Goal: Check status: Check status

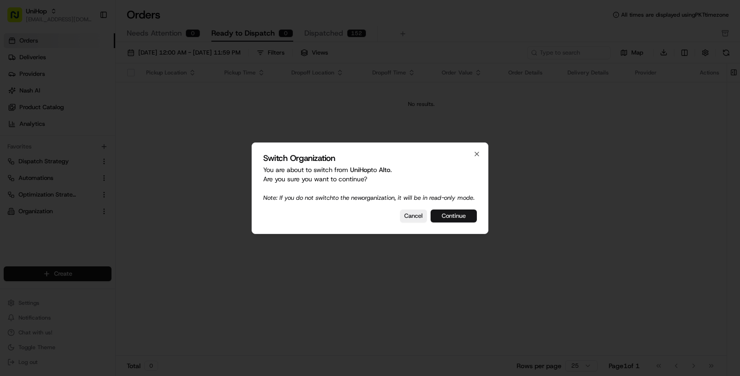
click at [462, 222] on button "Continue" at bounding box center [453, 215] width 46 height 13
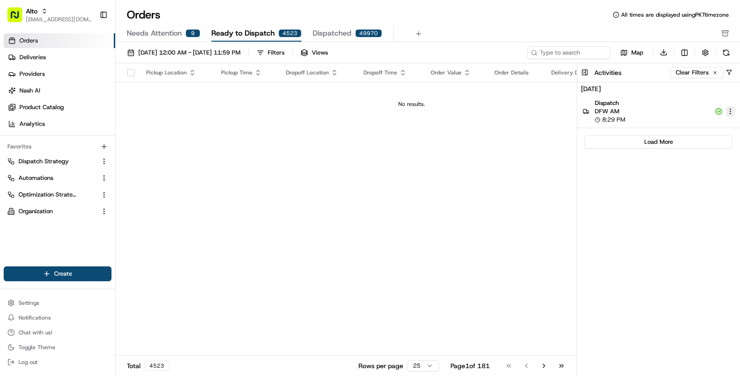
click at [730, 110] on html "Alto masood@usenash.com Toggle Sidebar Orders Deliveries Providers Nash AI Prod…" at bounding box center [370, 188] width 740 height 376
click at [721, 119] on div "View Details" at bounding box center [702, 125] width 73 height 15
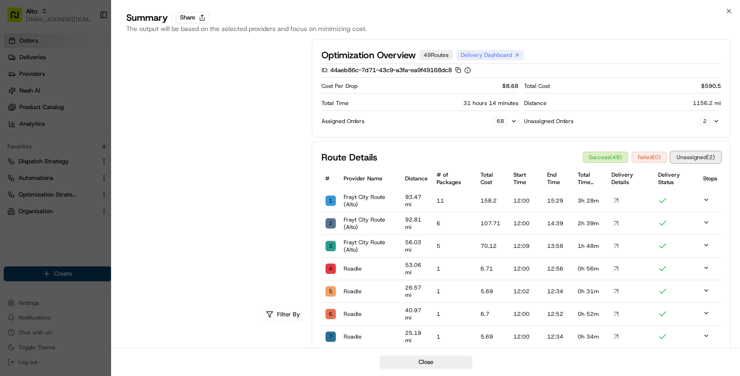
click at [700, 154] on button "Unassigned ( 2 )" at bounding box center [695, 157] width 50 height 11
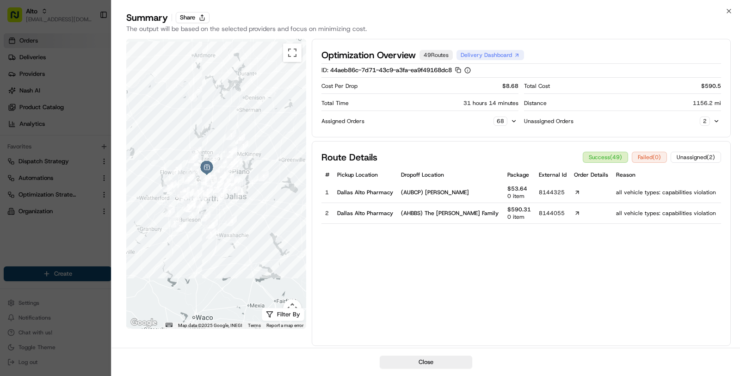
click at [616, 190] on span "all vehicle types: capabilities violation" at bounding box center [666, 192] width 101 height 7
click at [599, 194] on link at bounding box center [591, 192] width 35 height 6
click at [720, 115] on div "Unassigned Orders 2" at bounding box center [622, 121] width 197 height 13
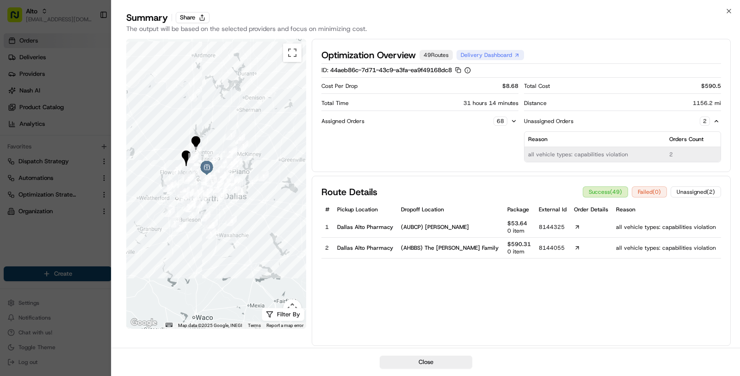
click at [667, 153] on td "2" at bounding box center [692, 154] width 55 height 15
click at [693, 190] on button "Unassigned ( 2 )" at bounding box center [695, 191] width 50 height 11
click at [692, 192] on button "Unassigned ( 2 )" at bounding box center [695, 191] width 50 height 11
click at [442, 57] on div "49 Routes" at bounding box center [435, 55] width 33 height 10
click at [589, 190] on button "Success ( 49 )" at bounding box center [605, 191] width 45 height 11
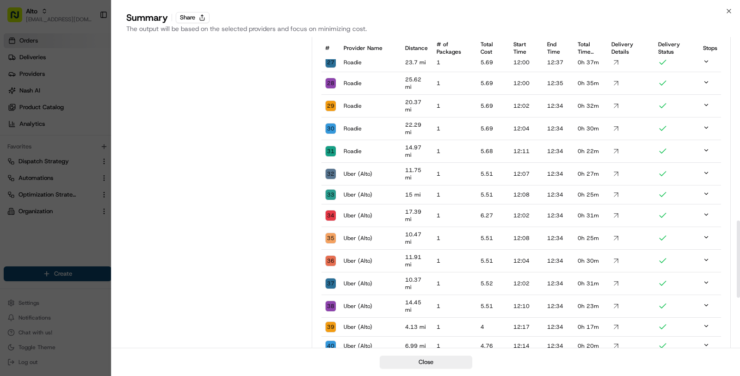
scroll to position [730, 0]
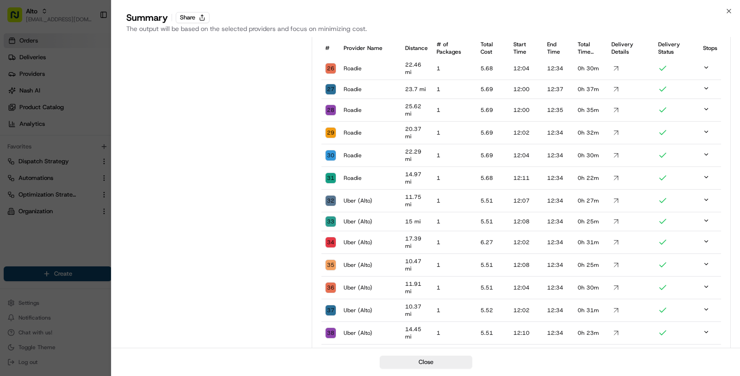
click at [707, 174] on icon at bounding box center [706, 177] width 6 height 6
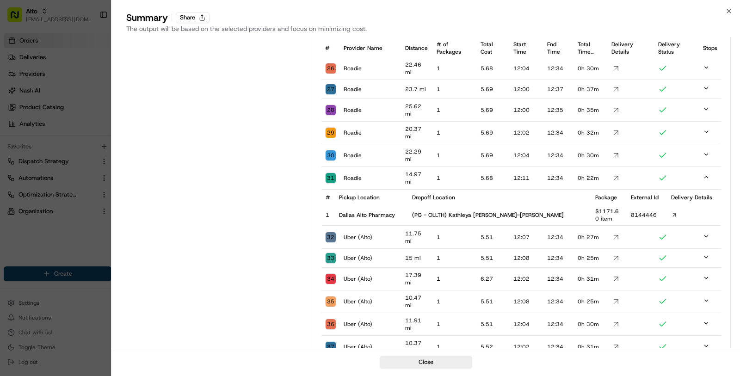
click at [671, 212] on icon at bounding box center [674, 215] width 6 height 6
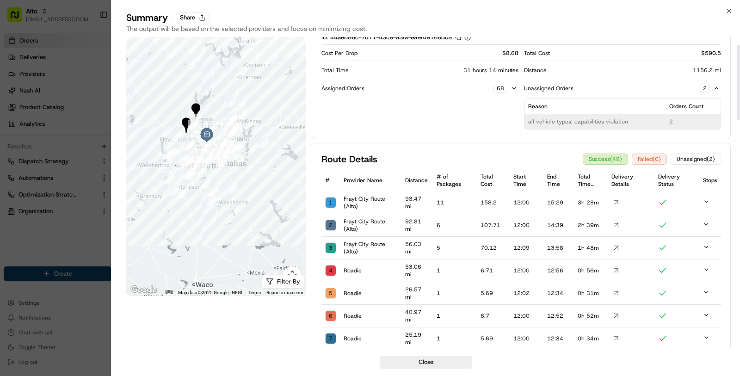
scroll to position [0, 0]
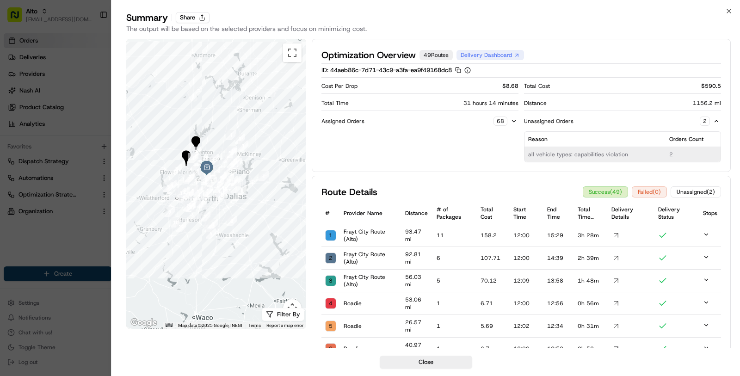
click at [80, 224] on div at bounding box center [370, 188] width 740 height 376
click at [730, 11] on icon "button" at bounding box center [728, 10] width 7 height 7
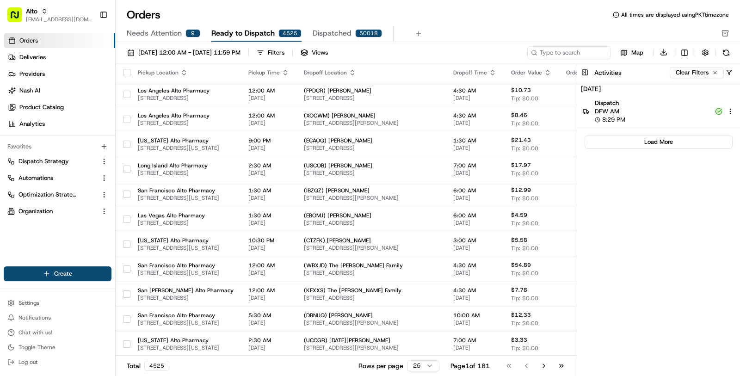
click at [88, 294] on div "Settings Notifications Chat with us! Toggle Theme Log out" at bounding box center [57, 333] width 115 height 80
click at [66, 301] on button "Settings" at bounding box center [58, 302] width 108 height 13
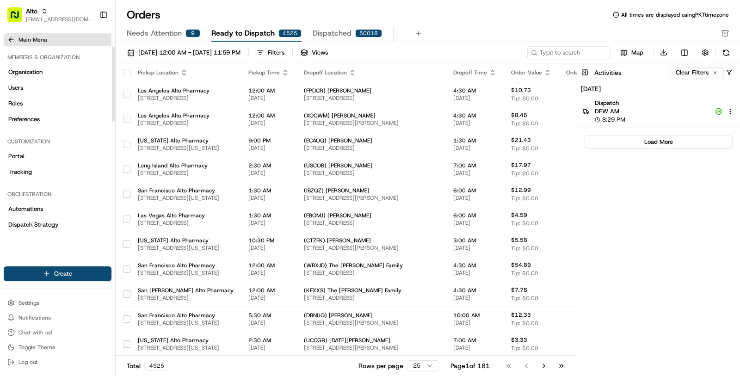
click at [36, 39] on span "Main Menu" at bounding box center [32, 39] width 28 height 7
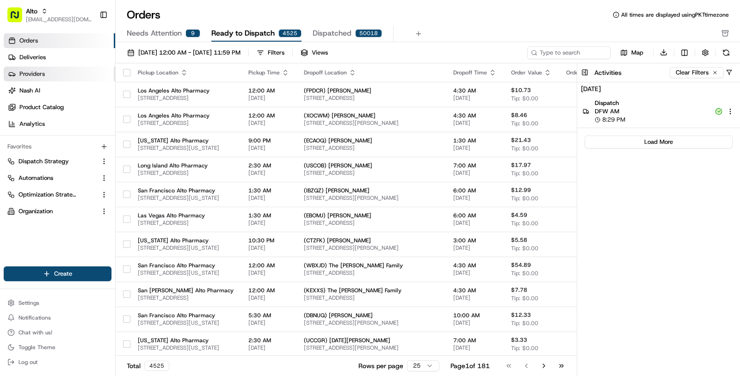
click at [37, 67] on link "Providers" at bounding box center [59, 74] width 111 height 15
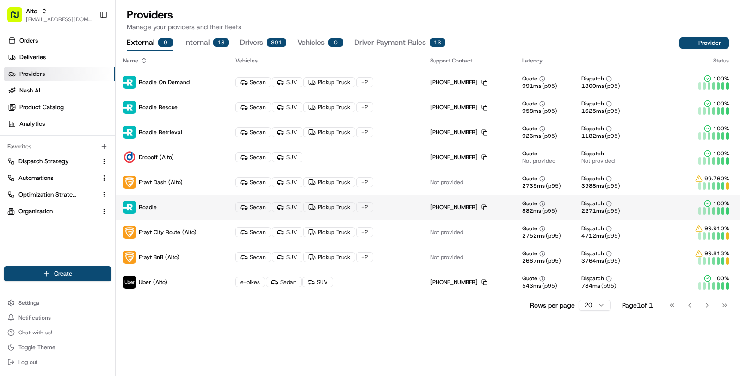
click at [191, 211] on p "Roadie" at bounding box center [172, 207] width 98 height 13
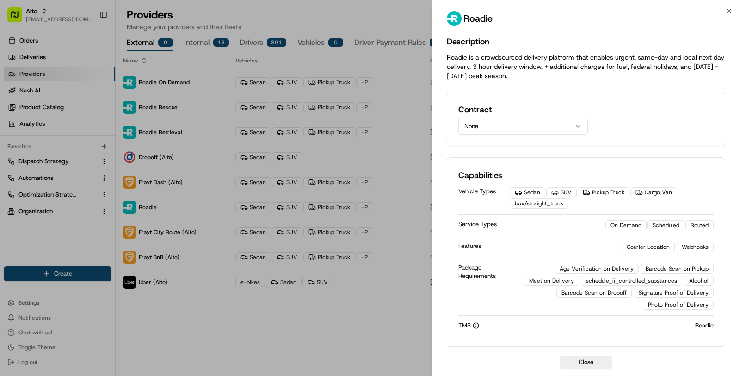
click at [495, 135] on div "Contract None" at bounding box center [586, 119] width 278 height 55
click at [495, 123] on button "None" at bounding box center [522, 126] width 129 height 17
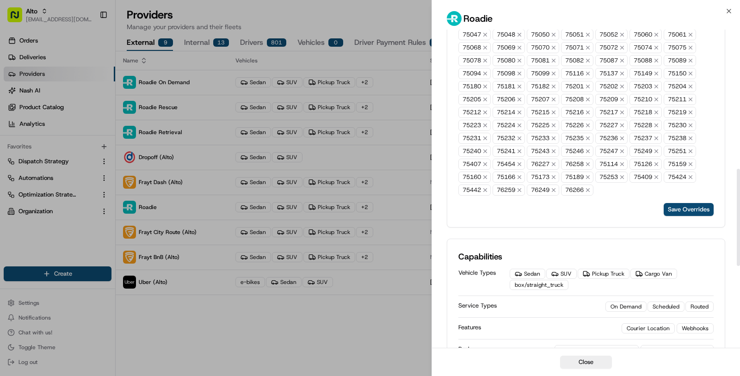
scroll to position [457, 0]
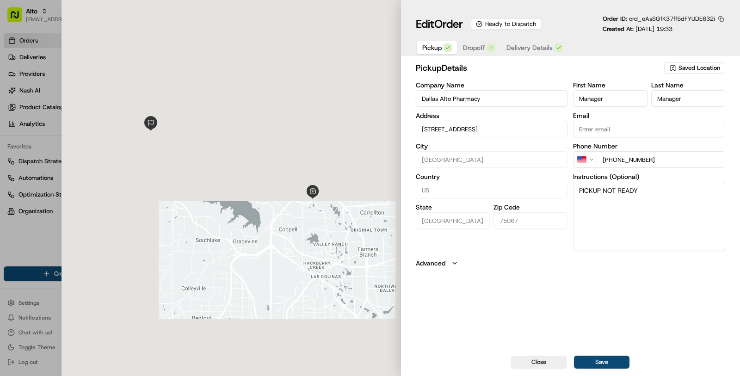
click at [484, 51] on span "Dropoff" at bounding box center [474, 47] width 22 height 9
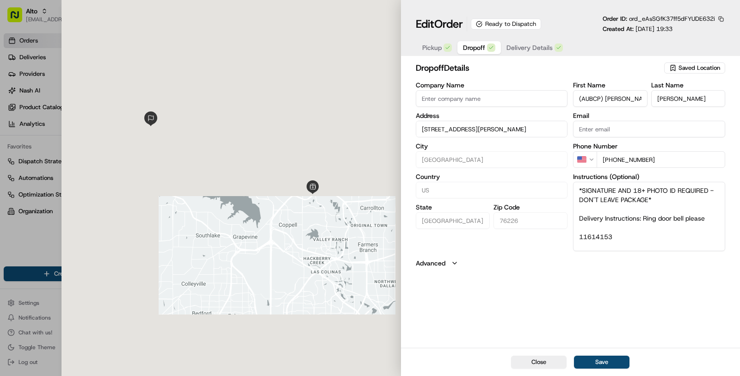
click at [529, 51] on span "Delivery Details" at bounding box center [529, 47] width 46 height 9
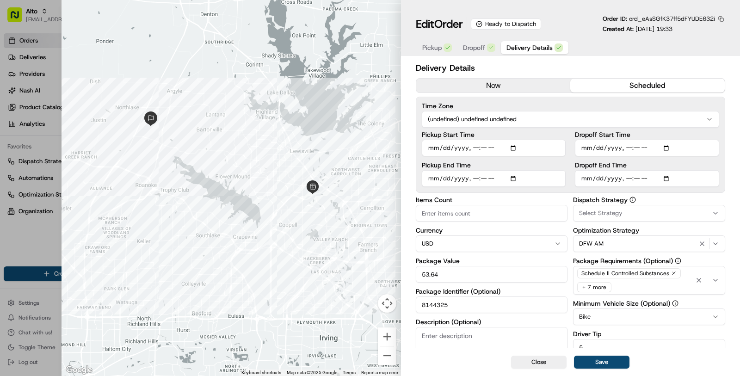
click at [722, 17] on button "button" at bounding box center [721, 19] width 8 height 8
click at [680, 32] on button "Copy ID" at bounding box center [695, 32] width 84 height 11
click at [722, 18] on button "button" at bounding box center [721, 19] width 8 height 8
click at [697, 29] on button "Copy ID" at bounding box center [695, 32] width 84 height 11
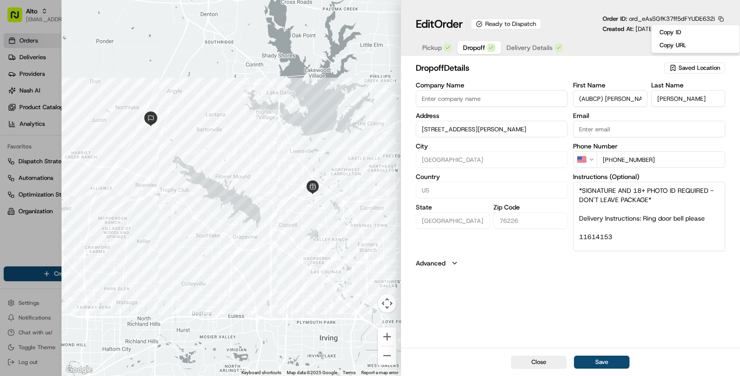
click at [472, 52] on span "Dropoff" at bounding box center [474, 47] width 22 height 9
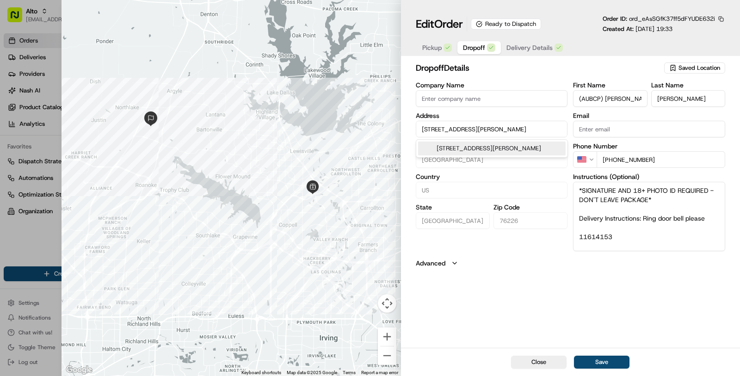
drag, startPoint x: 552, startPoint y: 128, endPoint x: 417, endPoint y: 132, distance: 134.1
click at [417, 132] on input "6400 Dolan Falls Dr, Northlake, TX 76226, US" at bounding box center [492, 129] width 152 height 17
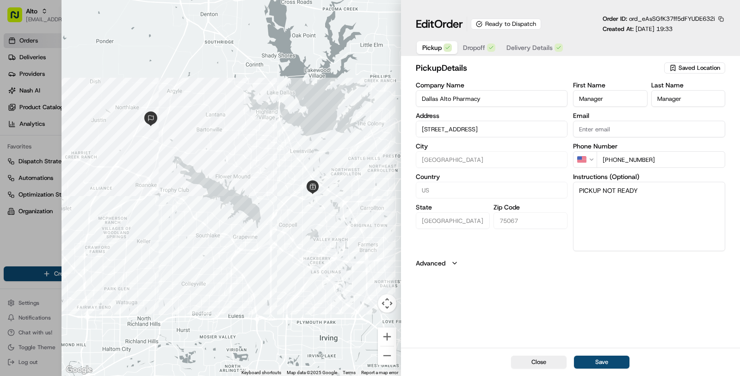
click at [441, 43] on span "Pickup" at bounding box center [431, 47] width 19 height 9
click at [474, 123] on input "475 ST HWY 121 Bypass, Ste 150, Lewisville, TX 75067, US" at bounding box center [492, 129] width 152 height 17
click at [521, 48] on span "Delivery Details" at bounding box center [529, 47] width 46 height 9
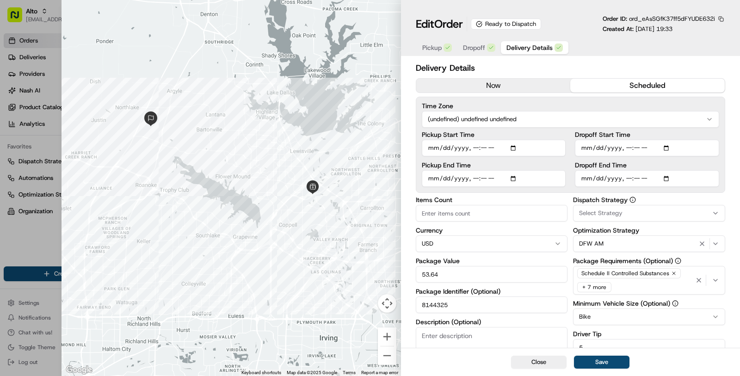
click at [721, 17] on button "button" at bounding box center [721, 19] width 8 height 8
click at [705, 27] on button "Copy ID" at bounding box center [695, 32] width 84 height 11
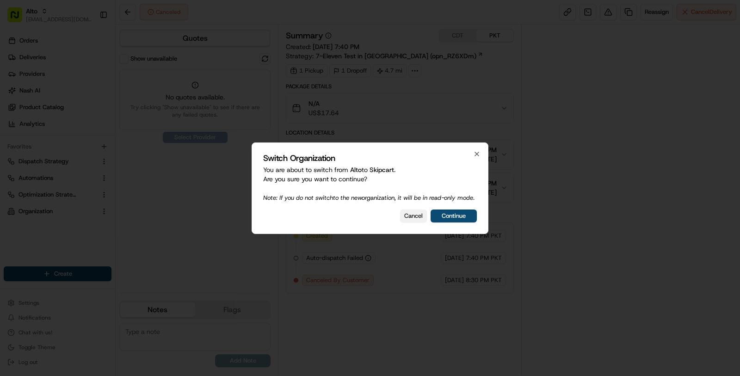
click at [421, 222] on button "Cancel" at bounding box center [413, 215] width 27 height 13
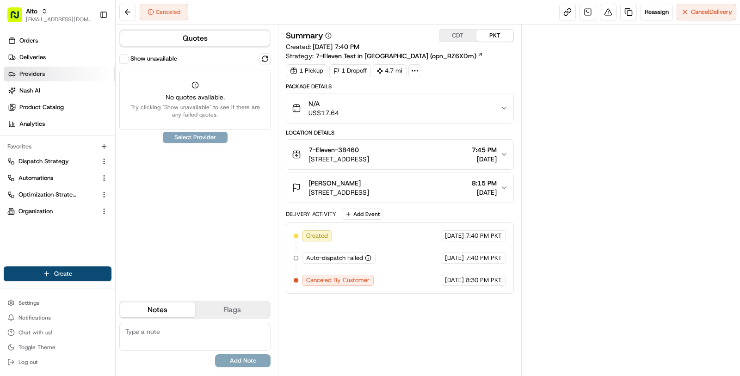
click at [52, 76] on link "Providers" at bounding box center [59, 74] width 111 height 15
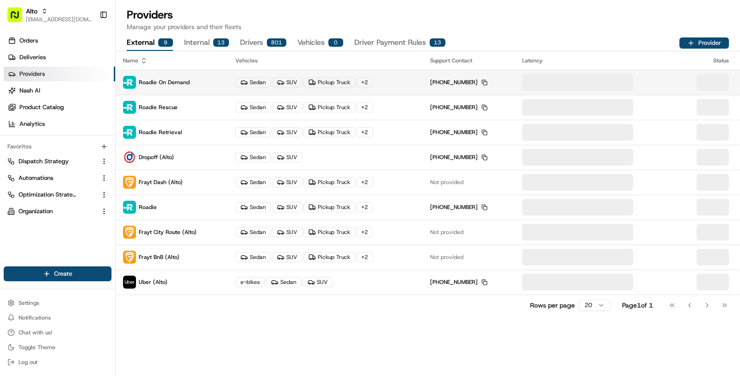
click at [223, 76] on td "Roadie On Demand" at bounding box center [172, 82] width 112 height 25
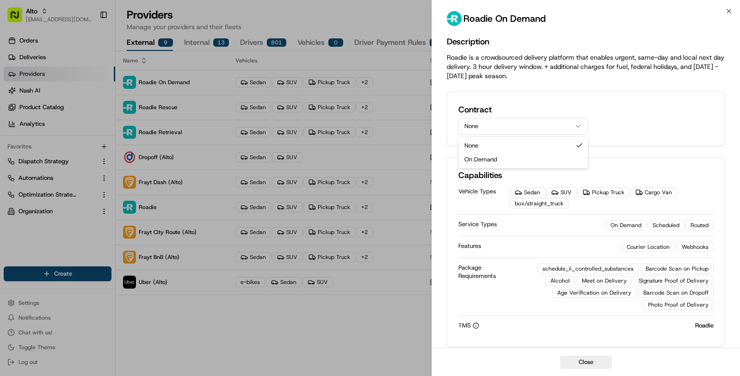
click at [563, 129] on button "None" at bounding box center [522, 126] width 129 height 17
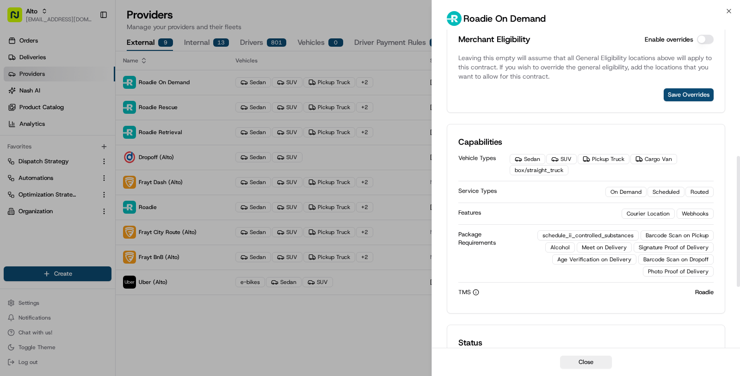
scroll to position [308, 0]
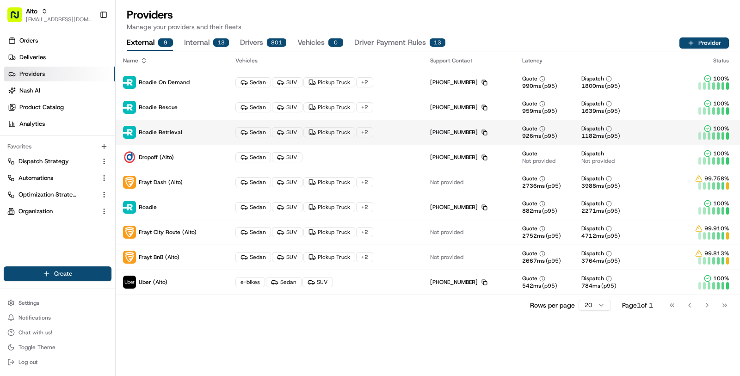
click at [391, 139] on td "Sedan SUV Pickup Truck + 2" at bounding box center [325, 132] width 195 height 25
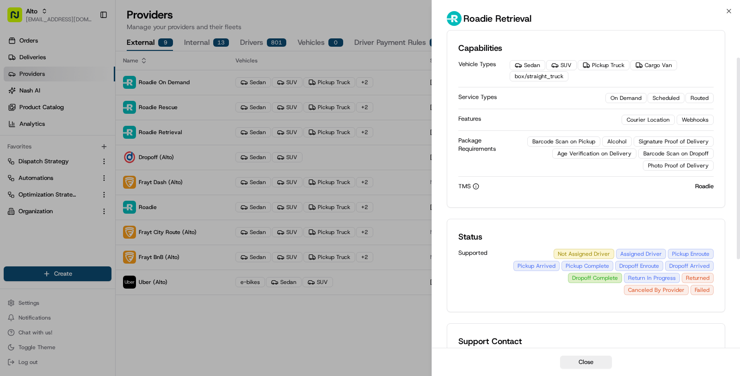
scroll to position [0, 0]
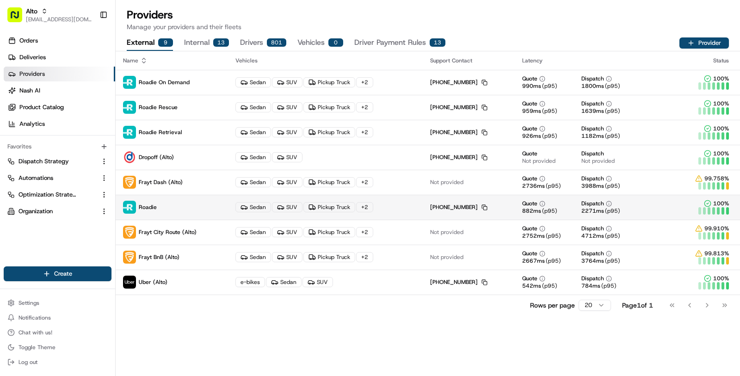
click at [374, 206] on div "Sedan SUV Pickup Truck + 2" at bounding box center [325, 207] width 180 height 10
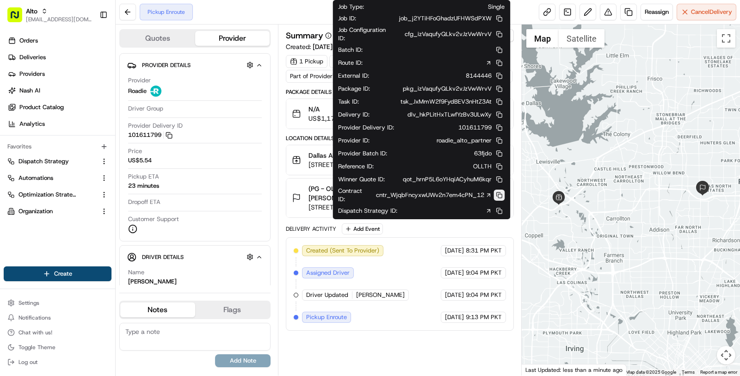
click at [502, 192] on button at bounding box center [498, 195] width 11 height 11
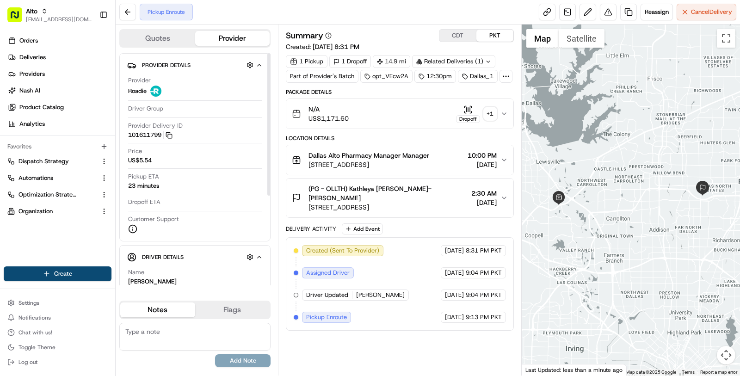
click at [270, 193] on div at bounding box center [268, 124] width 3 height 142
click at [386, 104] on div "N/A US$1,171.60 Dropoff + 1" at bounding box center [396, 113] width 208 height 18
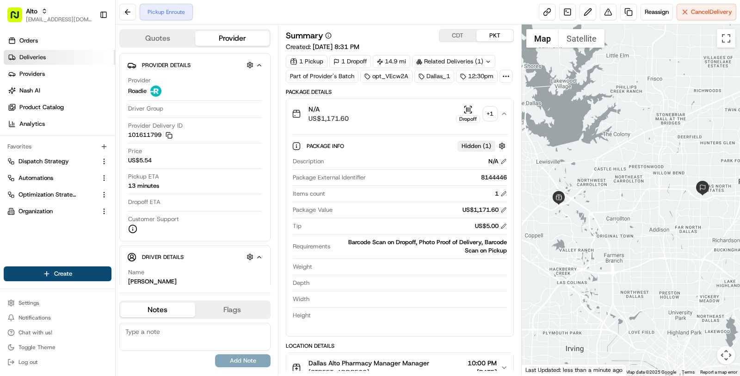
click at [67, 55] on link "Deliveries" at bounding box center [59, 57] width 111 height 15
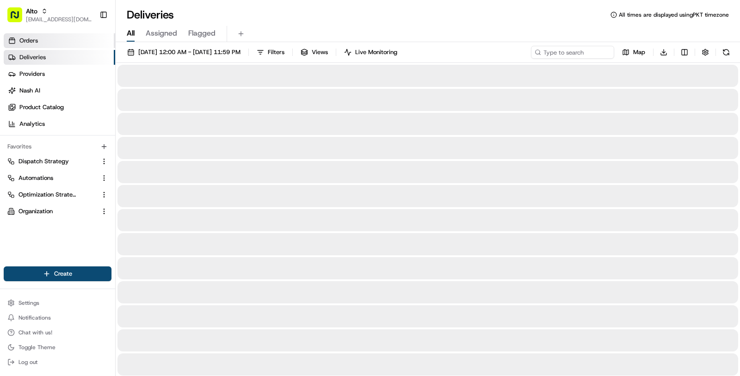
click at [62, 44] on link "Orders" at bounding box center [59, 40] width 111 height 15
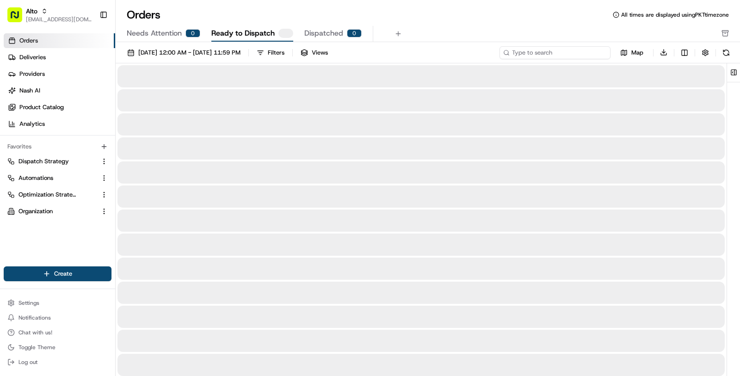
click at [554, 54] on input at bounding box center [554, 52] width 111 height 13
paste input "ord_aRmrnWCstDGC6vevkDeAPc"
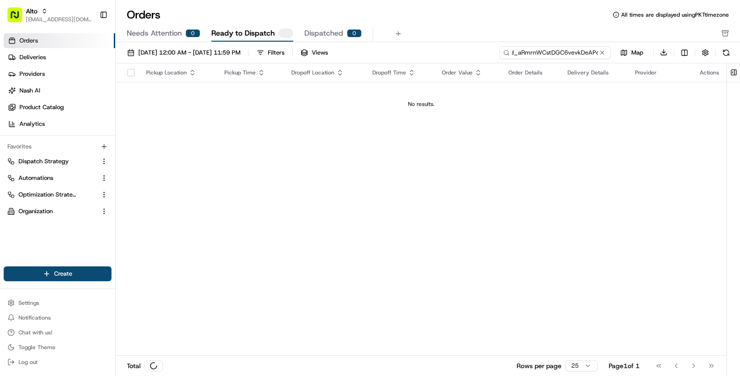
type input "ord_aRmrnWCstDGC6vevkDeAPc"
click at [525, 53] on input "ord_aRmrnWCstDGC6vevkDeAPc" at bounding box center [554, 52] width 111 height 13
click at [341, 35] on button "Dispatched 1" at bounding box center [332, 34] width 57 height 16
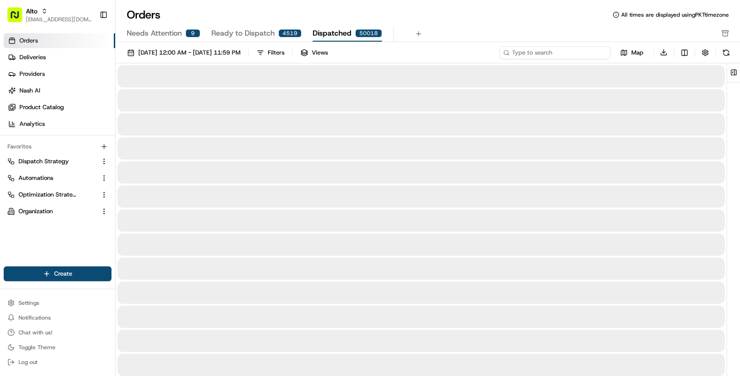
click at [580, 52] on input at bounding box center [554, 52] width 111 height 13
paste input "ord_aRmrnWCstDGC6vevkDeAPc"
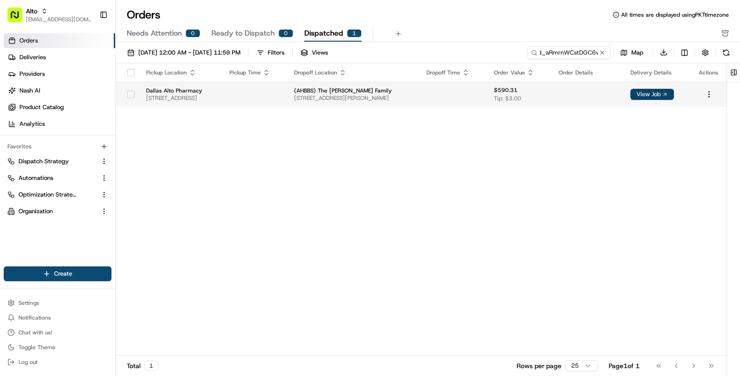
click at [667, 95] on button "View Job" at bounding box center [651, 94] width 43 height 11
click at [367, 132] on div "Pickup Location Pickup Time Dropoff Location Dropoff Time Order Value Order Det…" at bounding box center [421, 209] width 611 height 293
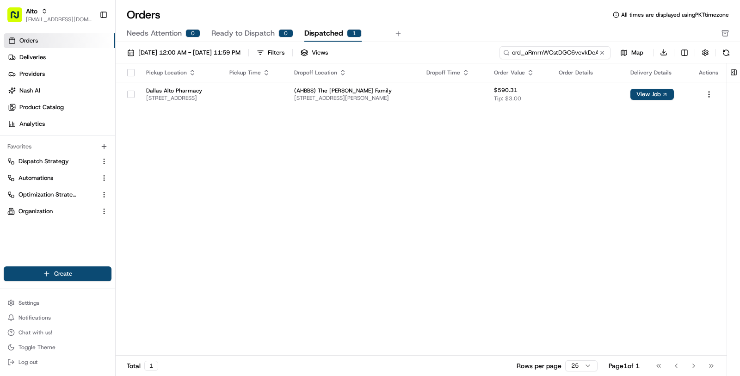
click at [543, 55] on input "ord_aRmrnWCstDGC6vevkDeAPc" at bounding box center [554, 52] width 111 height 13
click at [571, 50] on input "ord_aRmrnWCstDGC6vevkDeAPc" at bounding box center [554, 52] width 111 height 13
paste input "eAsSGfK37ff5dFYUDE632i"
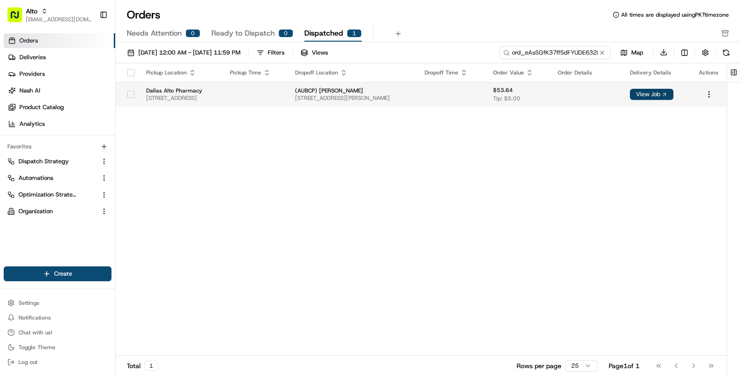
type input "ord_eAsSGfK37ff5dFYUDE632i"
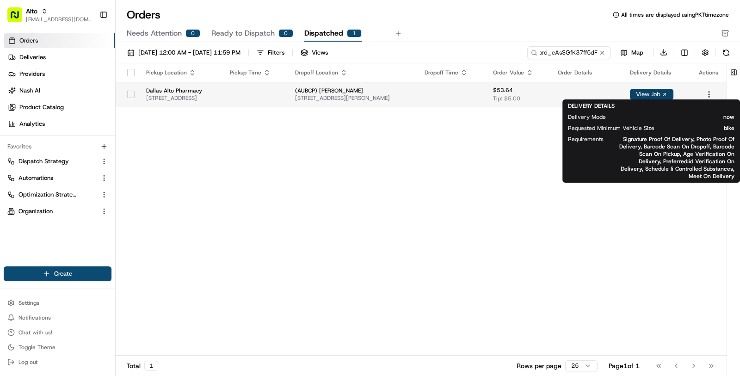
click at [673, 92] on button "View Job" at bounding box center [651, 94] width 43 height 11
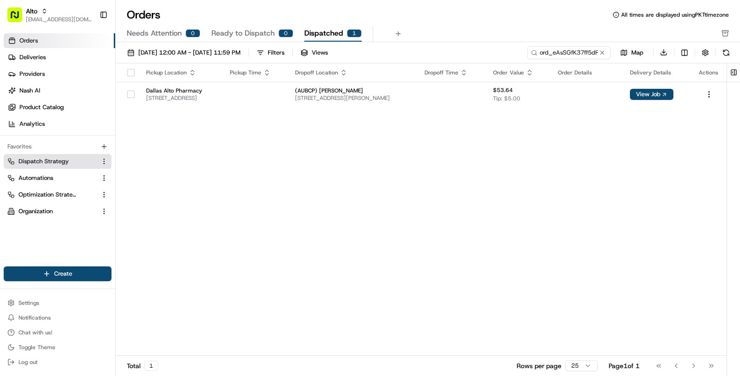
click at [63, 164] on span "Dispatch Strategy" at bounding box center [43, 161] width 50 height 8
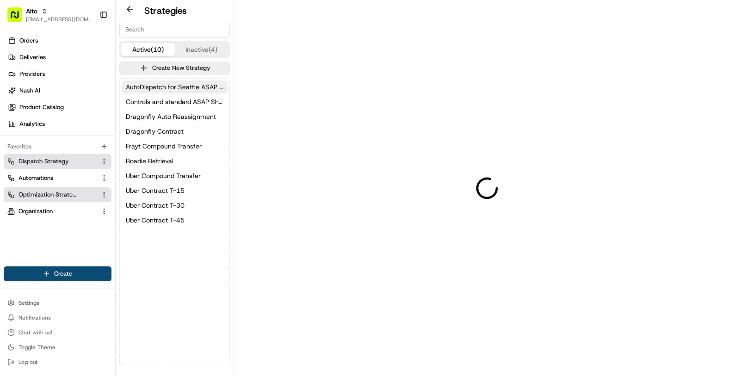
click at [59, 191] on span "Optimization Strategy" at bounding box center [47, 194] width 58 height 8
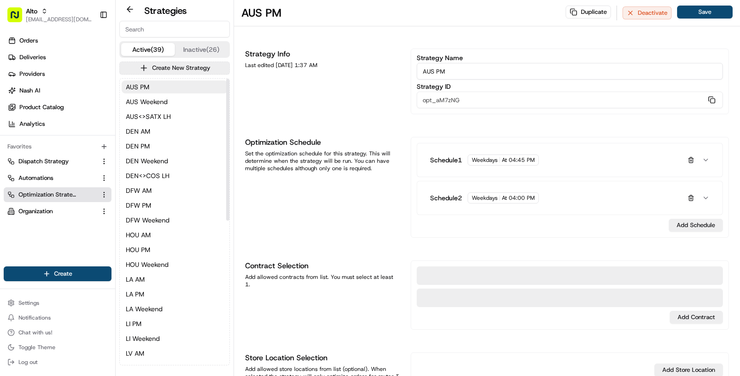
click at [170, 30] on input at bounding box center [174, 29] width 110 height 17
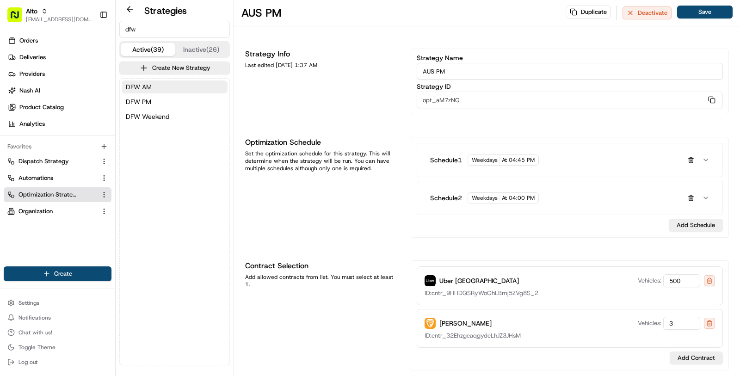
type input "dfw"
click at [176, 86] on button "DFW AM" at bounding box center [175, 86] width 106 height 13
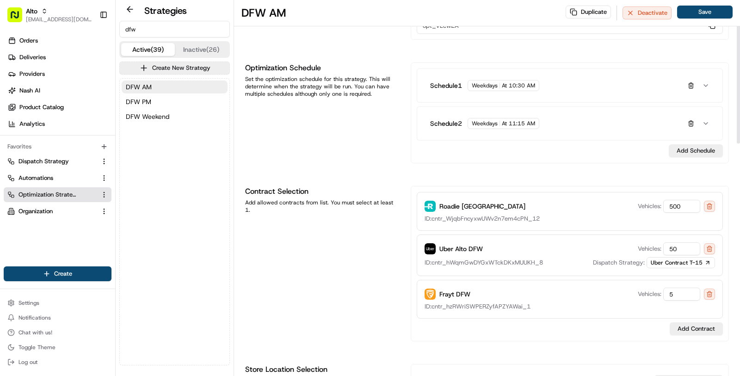
scroll to position [75, 0]
drag, startPoint x: 433, startPoint y: 216, endPoint x: 548, endPoint y: 219, distance: 115.1
click at [548, 219] on div "ID: cntr_WjqbFncyxwUWv2n7em4cPN_12" at bounding box center [569, 218] width 290 height 8
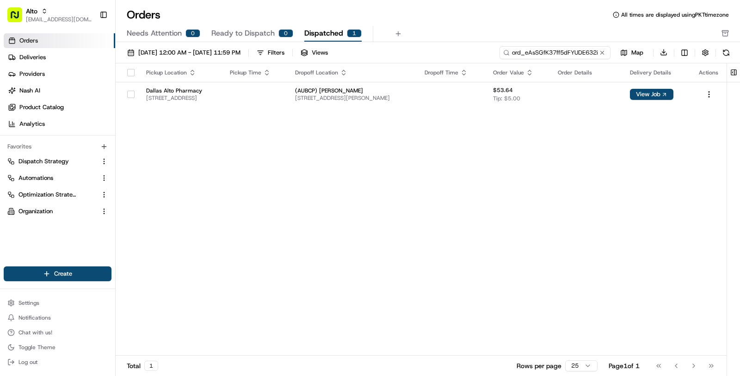
click at [578, 55] on input "ord_eAsSGfK37ff5dFYUDE632i" at bounding box center [554, 52] width 111 height 13
click at [557, 47] on input "ord_eAsSGfK37ff5dFYUDE632i" at bounding box center [554, 52] width 111 height 13
paste input "aRmrnWCstDGC6vevkDeAPc"
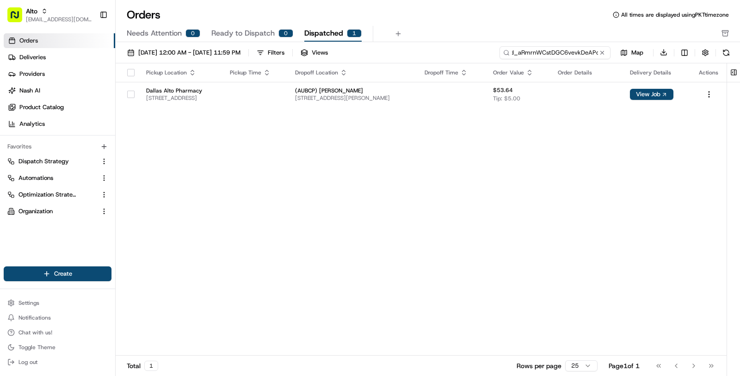
type input "ord_aRmrnWCstDGC6vevkDeAPc"
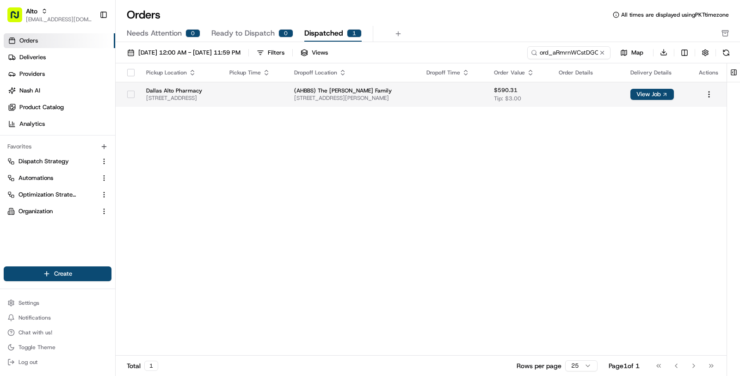
click at [411, 99] on span "313 Joshua St, Denton, TX 76209, US" at bounding box center [352, 97] width 117 height 7
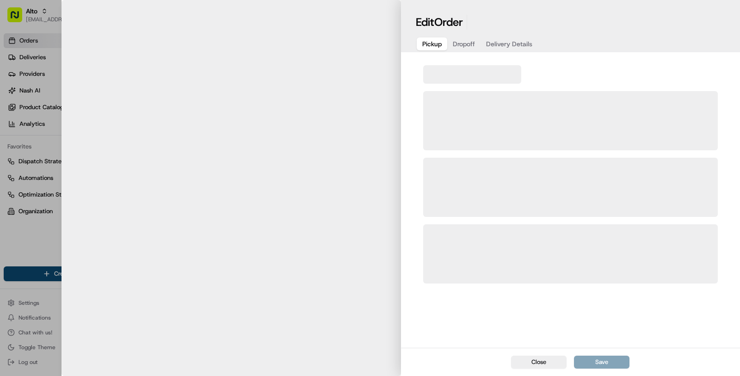
click at [469, 40] on span "Dropoff" at bounding box center [464, 43] width 22 height 9
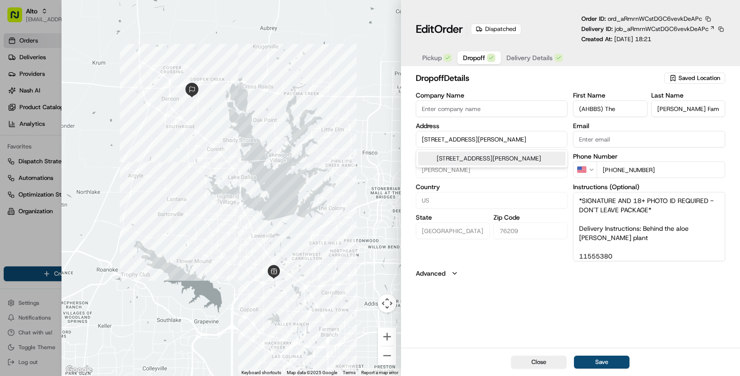
click at [506, 139] on input "313 Joshua St, Denton, TX 76209, US" at bounding box center [492, 139] width 152 height 17
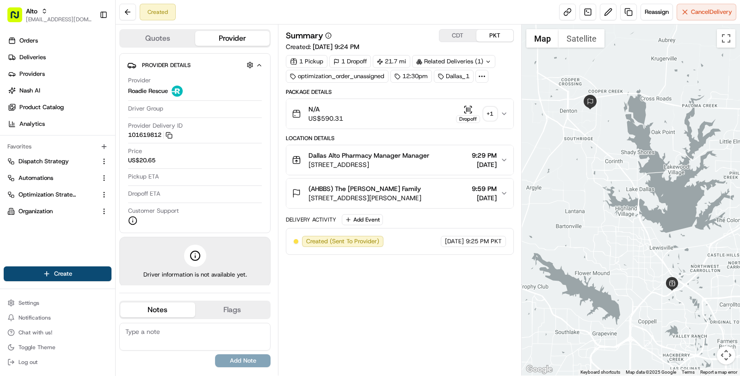
click at [156, 41] on button "Quotes" at bounding box center [157, 38] width 75 height 15
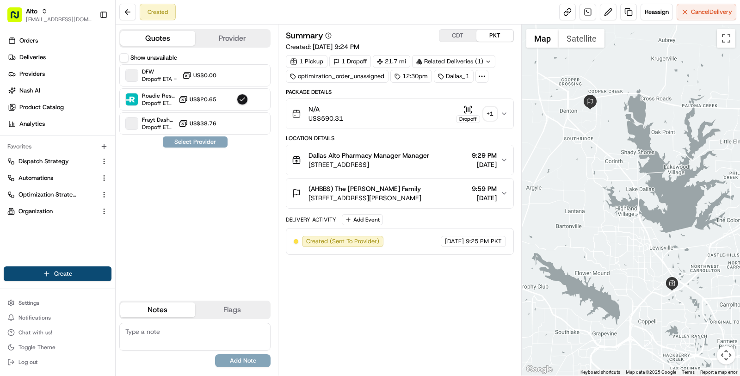
click at [125, 58] on button "Show unavailable" at bounding box center [123, 57] width 9 height 9
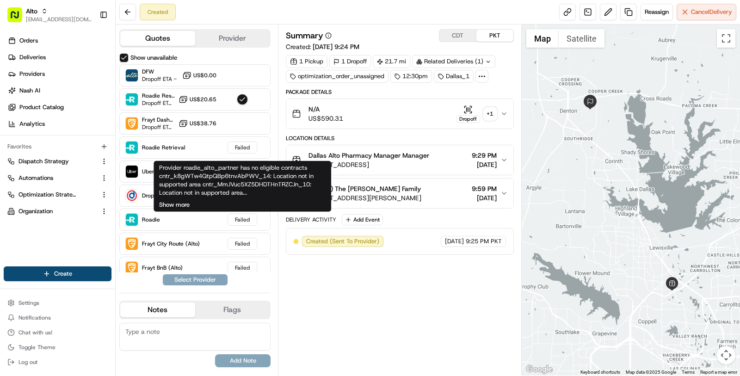
click at [186, 203] on button "Show more" at bounding box center [174, 205] width 31 height 8
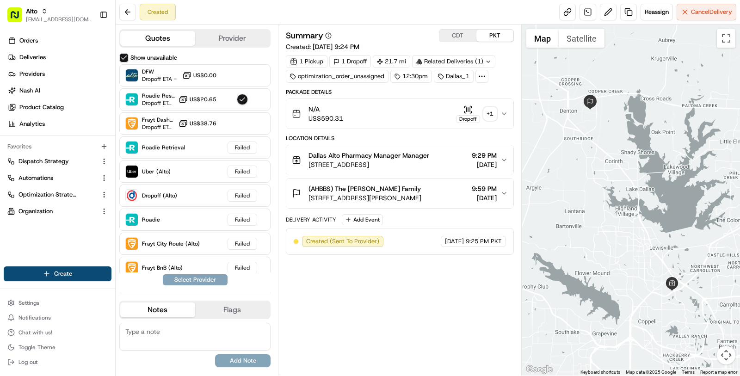
click at [402, 198] on span "313 Joshua St, Denton, TX 76209, US" at bounding box center [364, 197] width 113 height 9
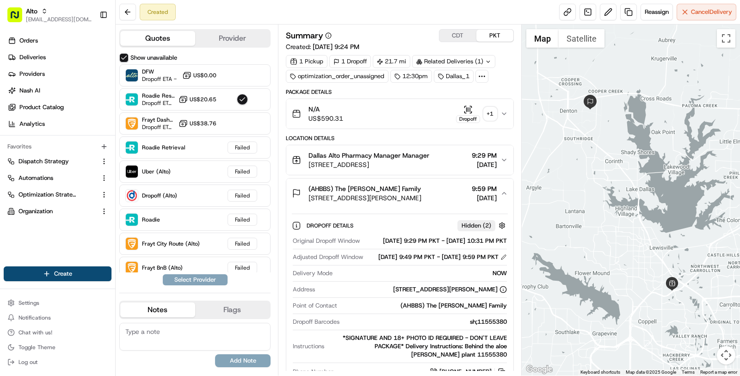
click at [402, 198] on span "313 Joshua St, Denton, TX 76209, US" at bounding box center [364, 197] width 113 height 9
copy span "76209"
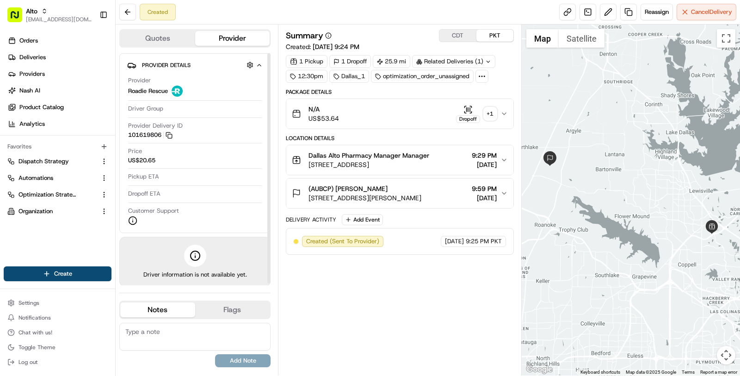
click at [128, 31] on button "Quotes" at bounding box center [157, 38] width 75 height 15
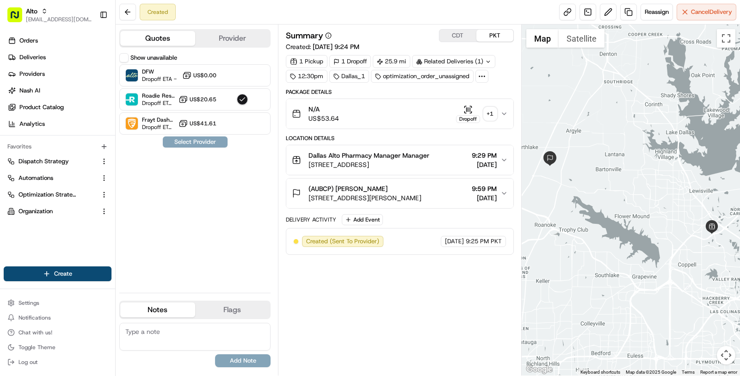
click at [121, 54] on button "Show unavailable" at bounding box center [123, 57] width 9 height 9
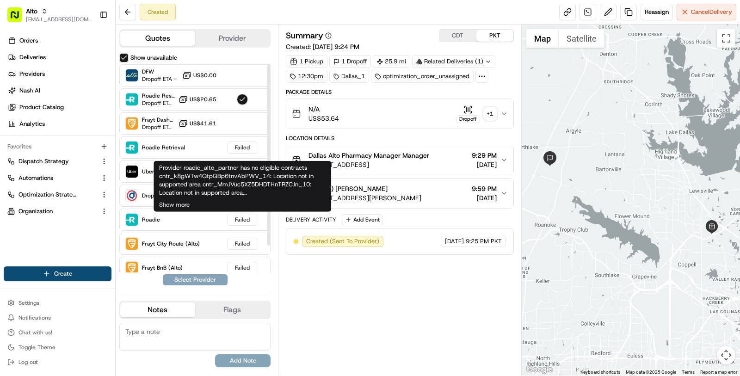
click at [191, 205] on div "Provider roadie_alto_partner has no eligible contracts cntr_k8gWTw4QtpQBp6tnvAb…" at bounding box center [242, 186] width 178 height 51
click at [190, 205] on button "Show more" at bounding box center [174, 205] width 31 height 8
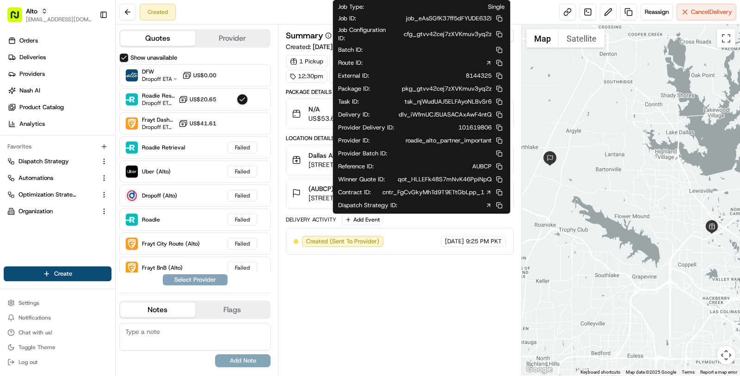
click at [488, 189] on icon at bounding box center [488, 192] width 6 height 6
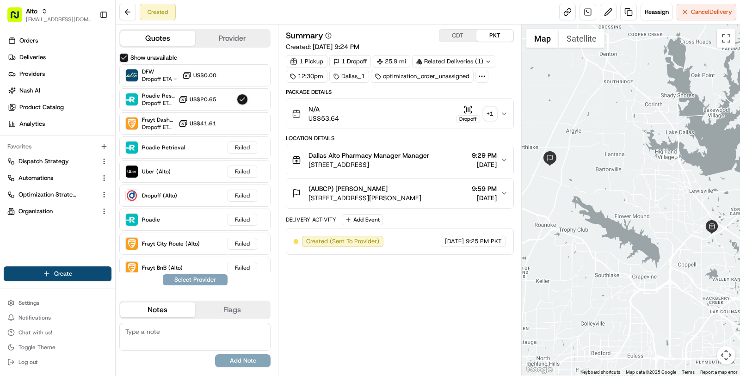
click at [421, 197] on span "[STREET_ADDRESS][PERSON_NAME]" at bounding box center [364, 197] width 113 height 9
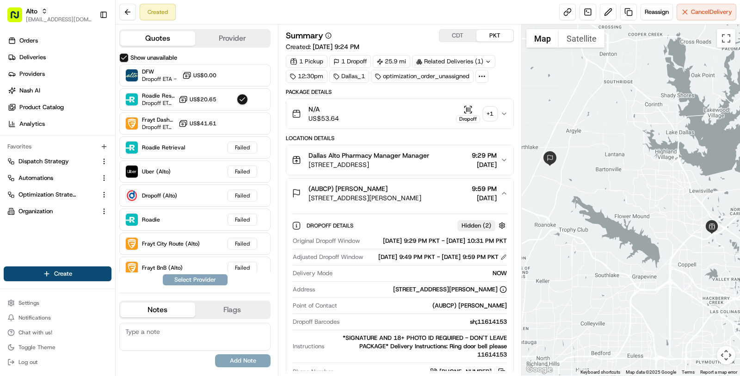
click at [421, 197] on span "[STREET_ADDRESS][PERSON_NAME]" at bounding box center [364, 197] width 113 height 9
copy span "76226"
click at [421, 197] on span "[STREET_ADDRESS][PERSON_NAME]" at bounding box center [364, 197] width 113 height 9
